Goal: Transaction & Acquisition: Book appointment/travel/reservation

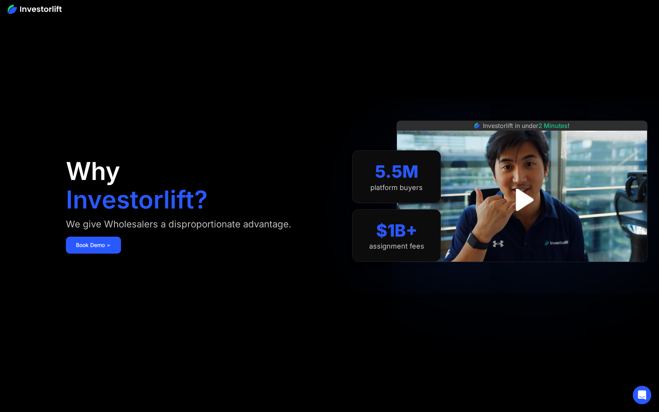
click at [392, 185] on div "platform buyers" at bounding box center [396, 187] width 52 height 8
click at [388, 222] on div "$1B+" at bounding box center [396, 230] width 41 height 20
click at [109, 243] on link "Book Demo ➢" at bounding box center [93, 245] width 55 height 17
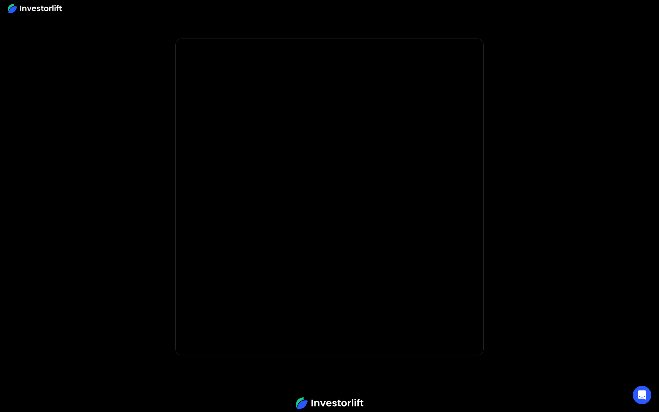
click at [109, 242] on body "* Important: Investorlift requires a minimum investment of $2,000 to join. * * …" at bounding box center [329, 230] width 659 height 461
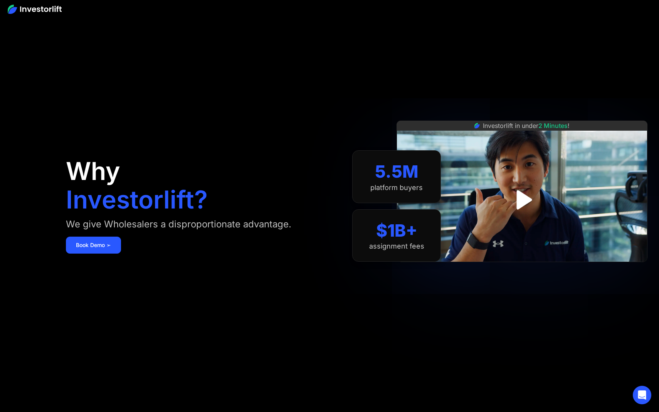
click at [32, 8] on img at bounding box center [35, 9] width 54 height 9
